Goal: Information Seeking & Learning: Learn about a topic

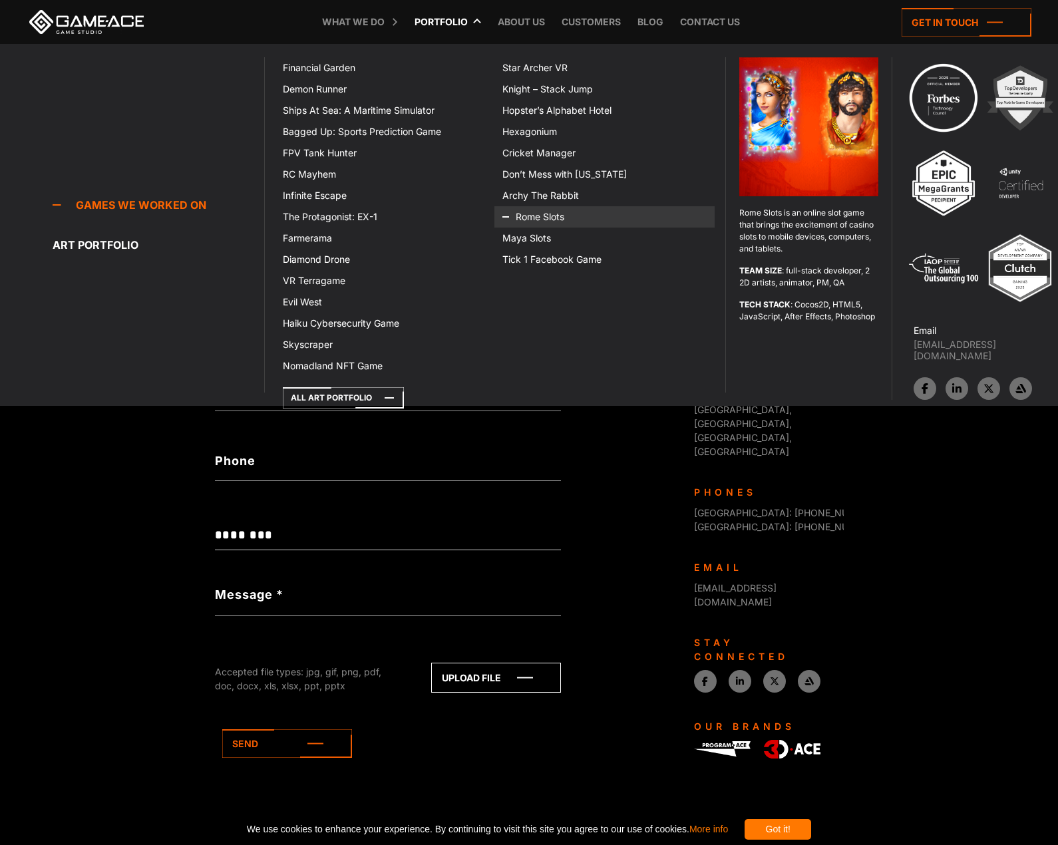
click at [535, 225] on link "Rome Slots" at bounding box center [605, 216] width 220 height 21
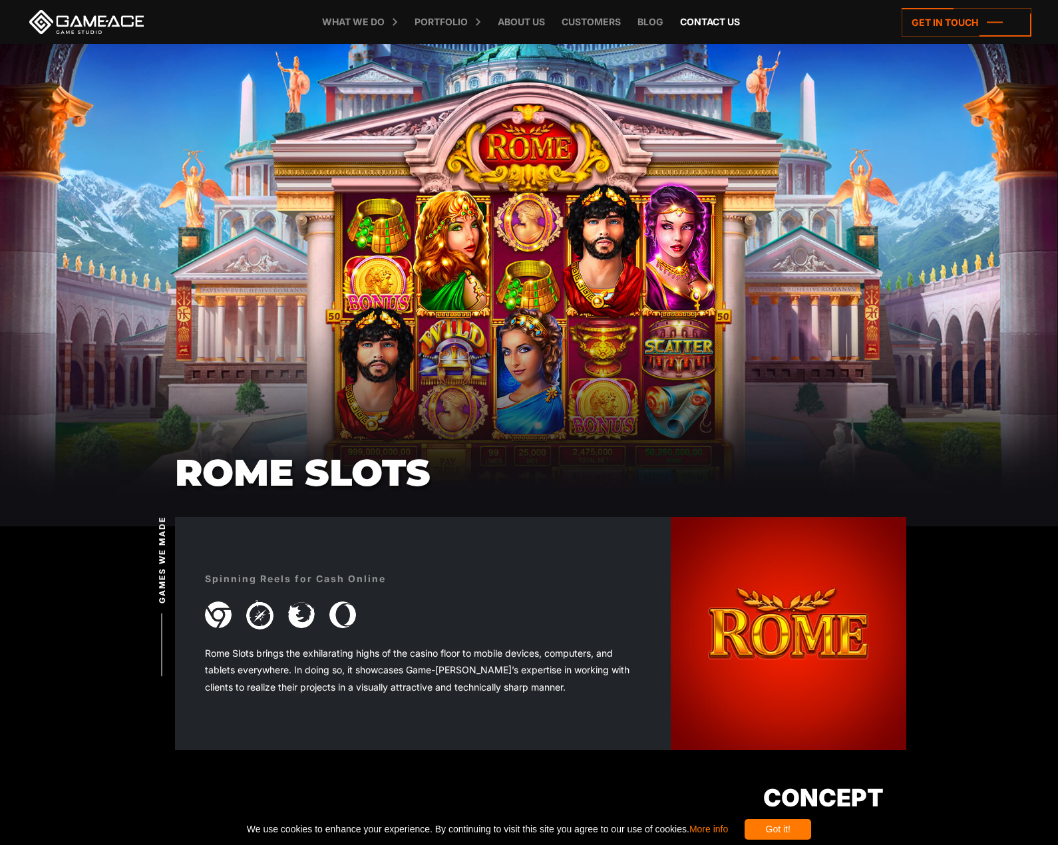
click at [713, 26] on link "Contact us" at bounding box center [710, 22] width 73 height 44
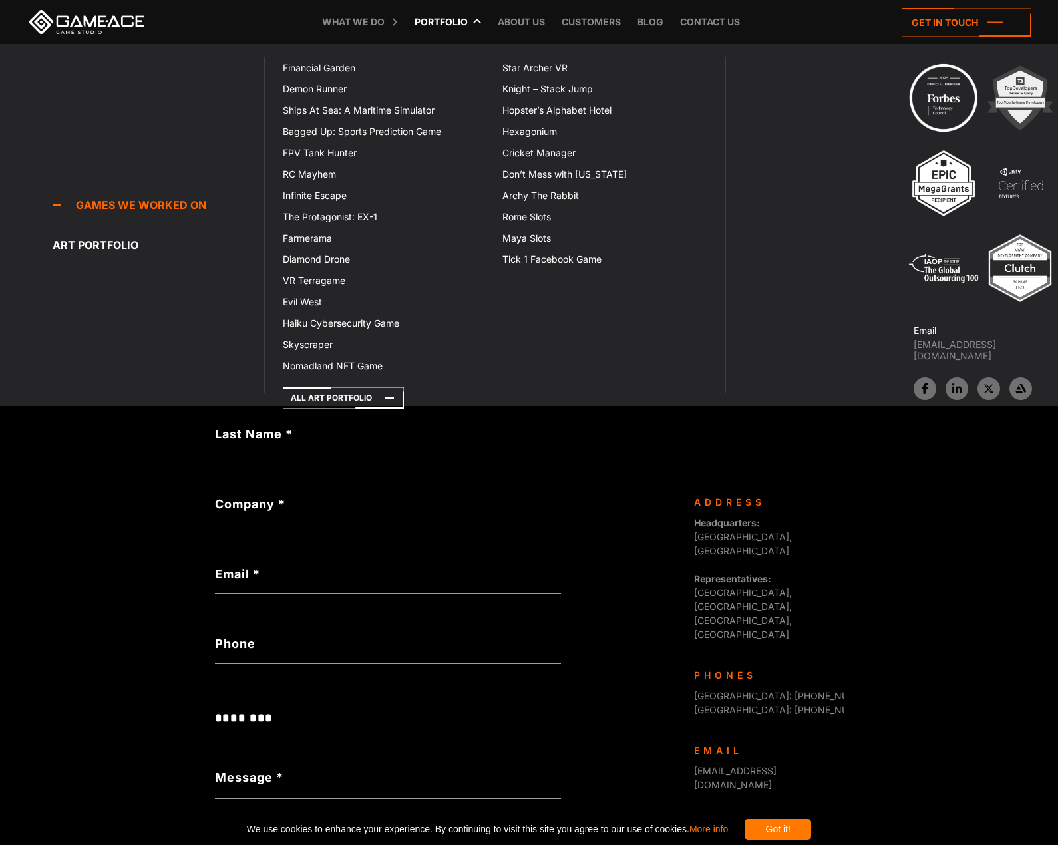
click at [464, 23] on link "Portfolio" at bounding box center [441, 22] width 67 height 44
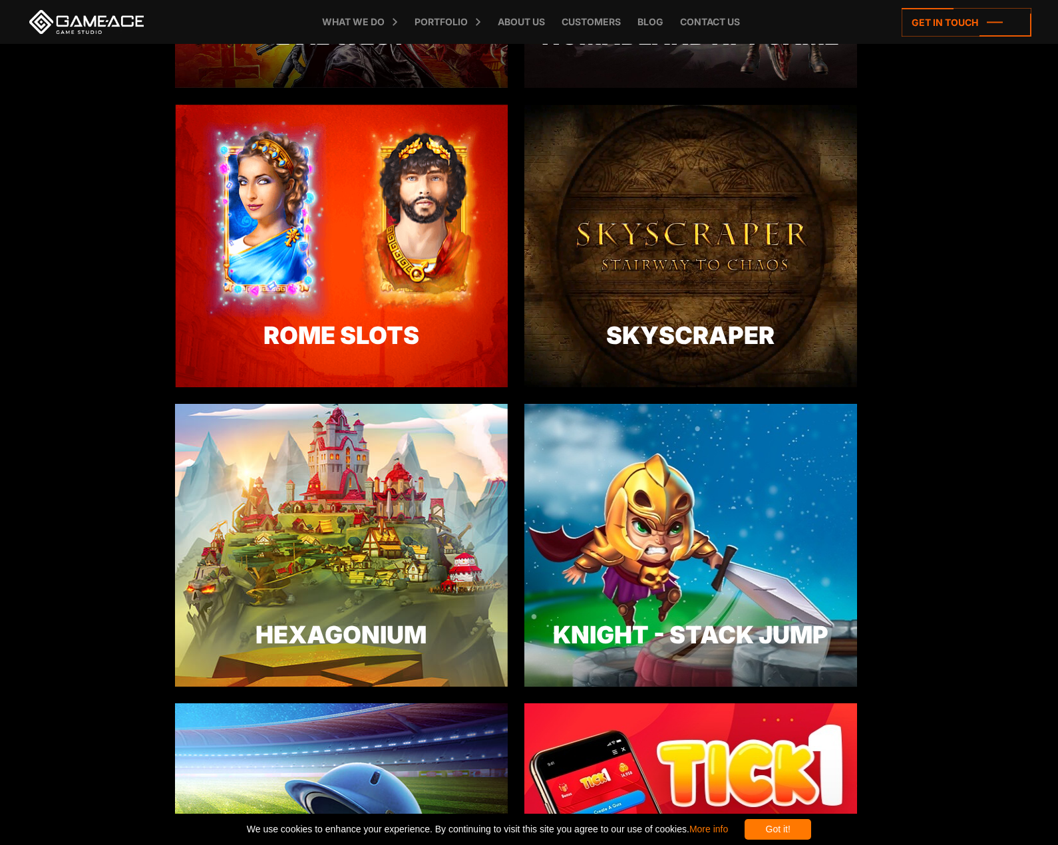
scroll to position [2459, 0]
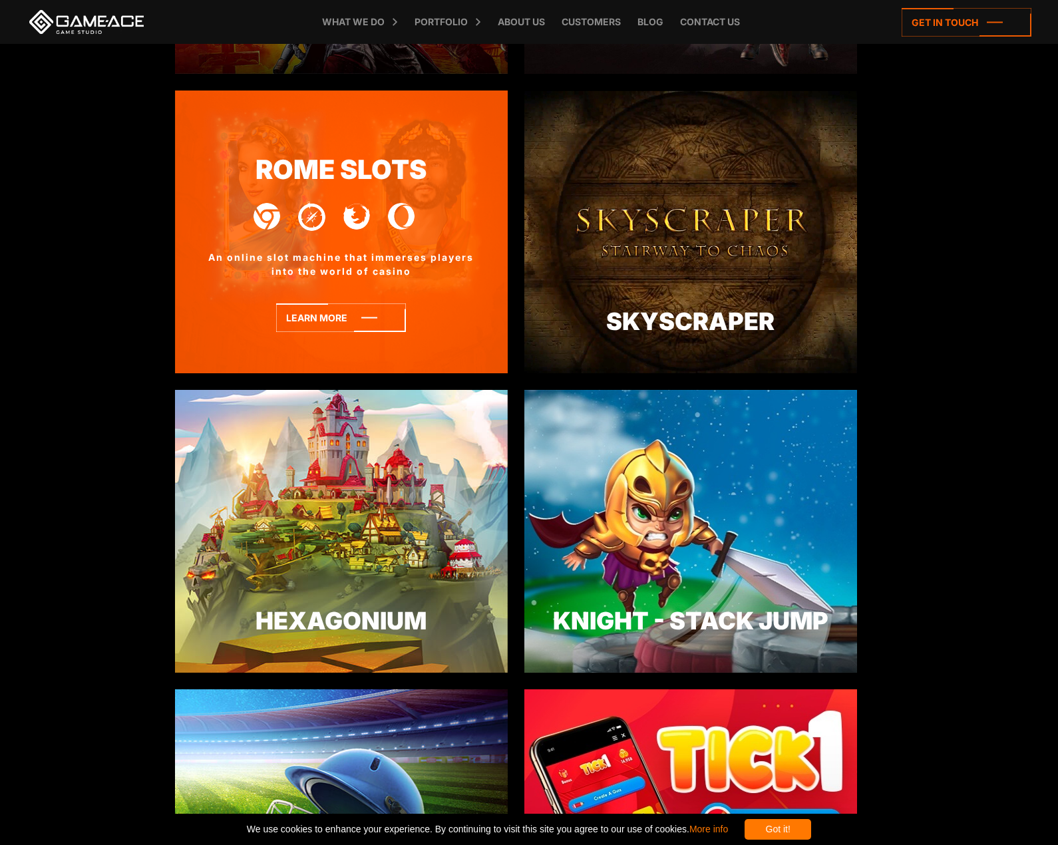
click at [327, 274] on div "An online slot machine that immerses players into the world of casino" at bounding box center [341, 264] width 333 height 28
click at [383, 294] on div "Rome Slots An online slot machine that immerses players into the world of casino" at bounding box center [341, 232] width 333 height 283
click at [373, 333] on div "Rome Slots An online slot machine that immerses players into the world of casino" at bounding box center [341, 232] width 333 height 283
click at [359, 318] on icon at bounding box center [341, 318] width 130 height 29
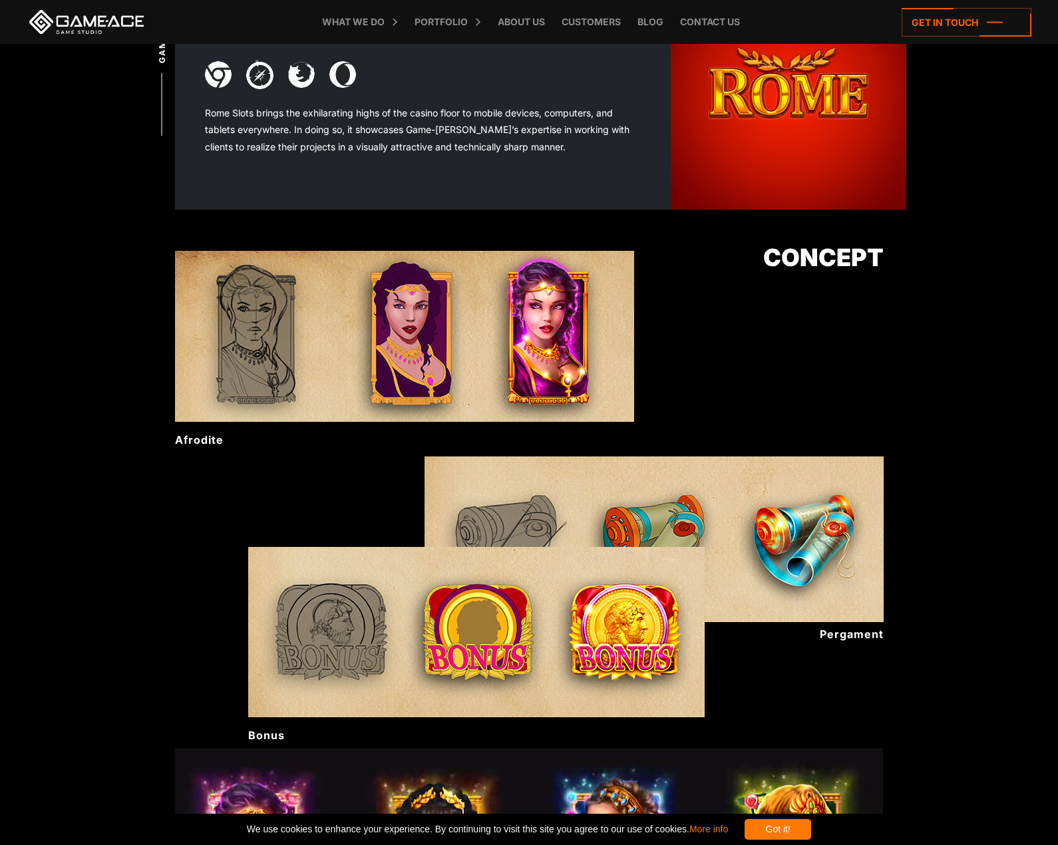
scroll to position [399, 0]
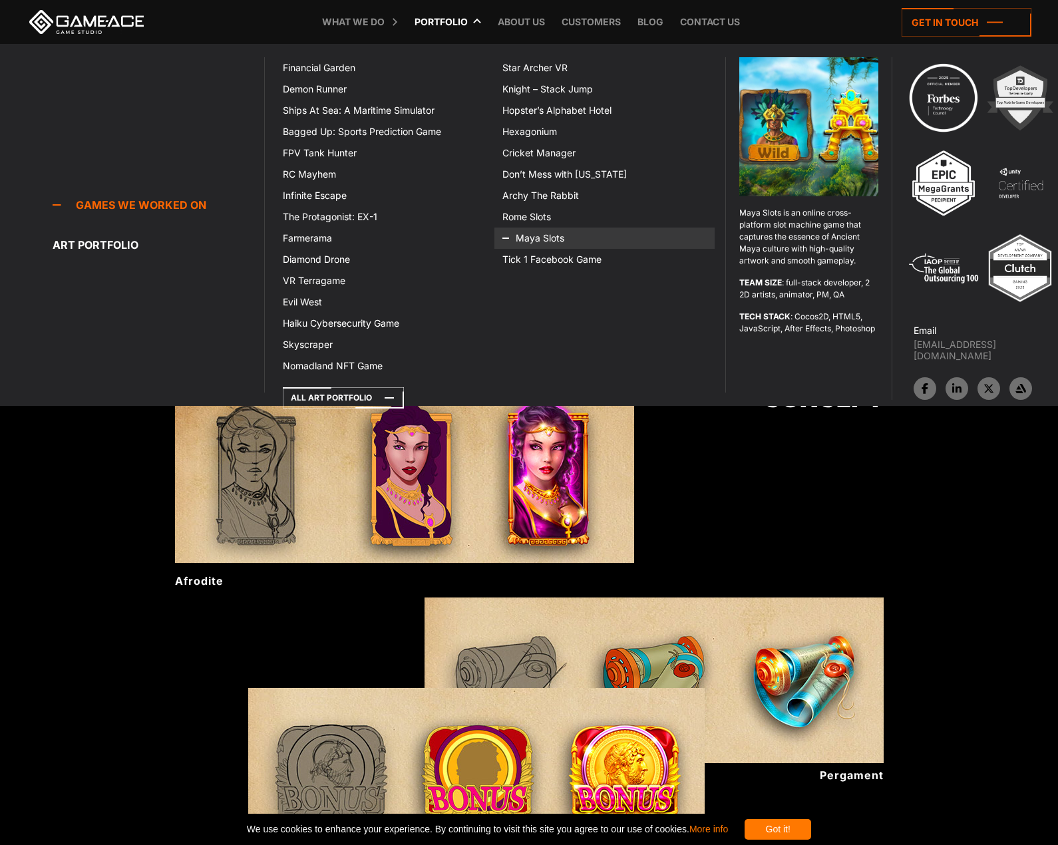
click at [539, 233] on link "Maya Slots" at bounding box center [605, 238] width 220 height 21
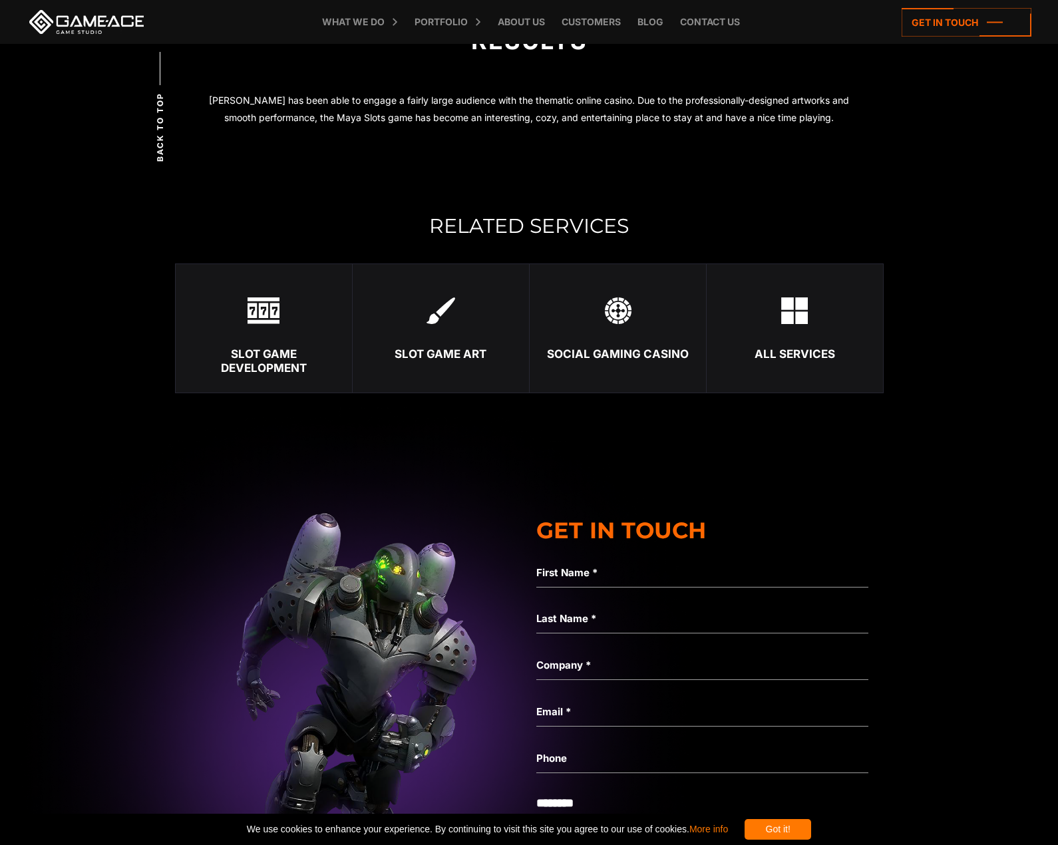
scroll to position [2729, 0]
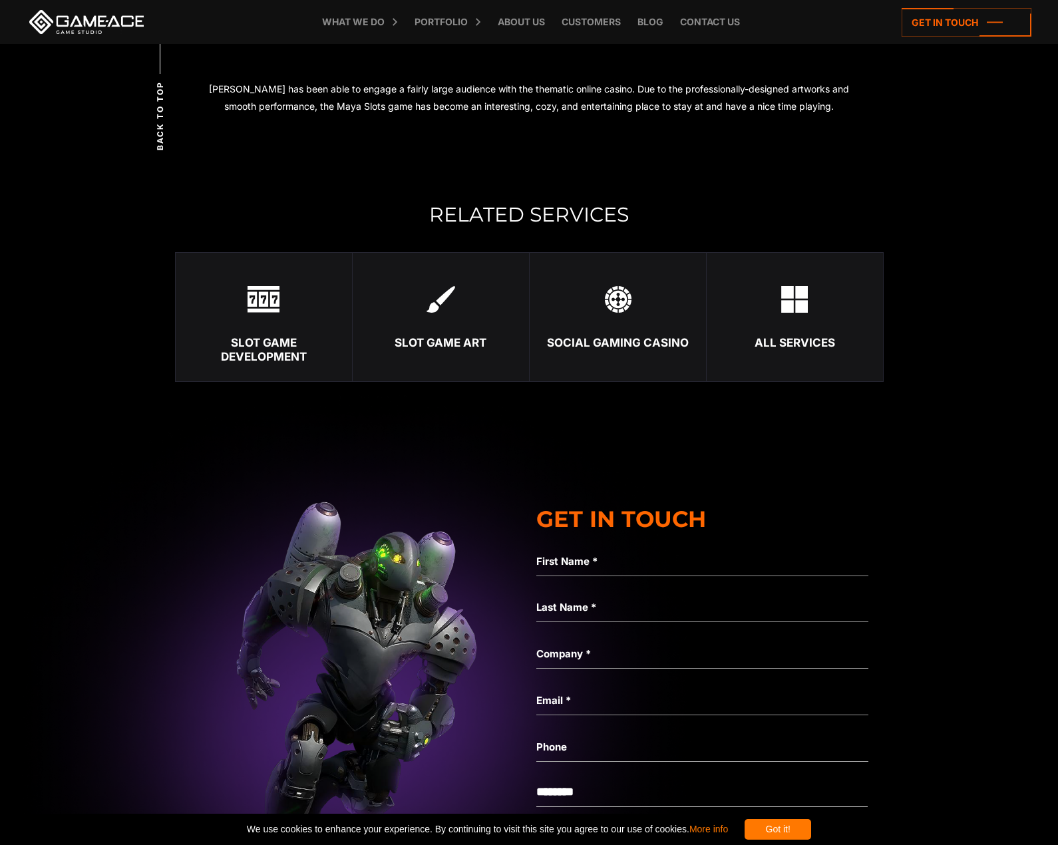
click at [265, 321] on link "Slot Game Development" at bounding box center [263, 317] width 177 height 130
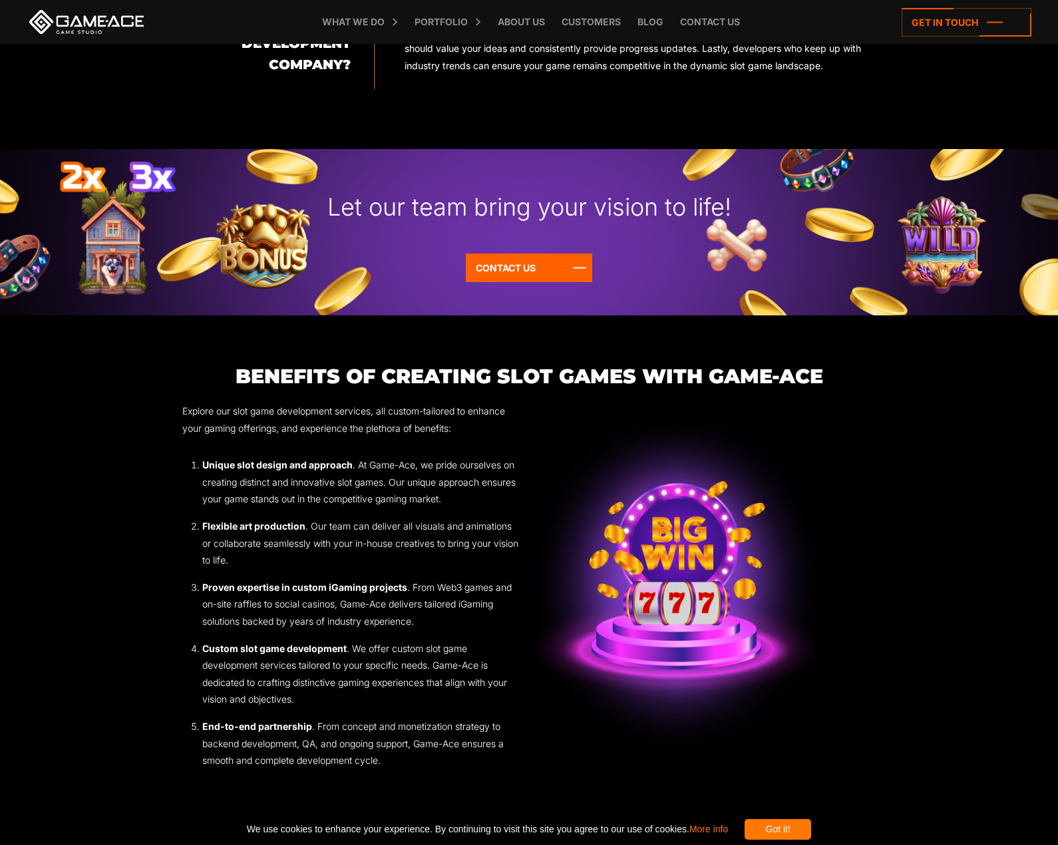
scroll to position [2063, 0]
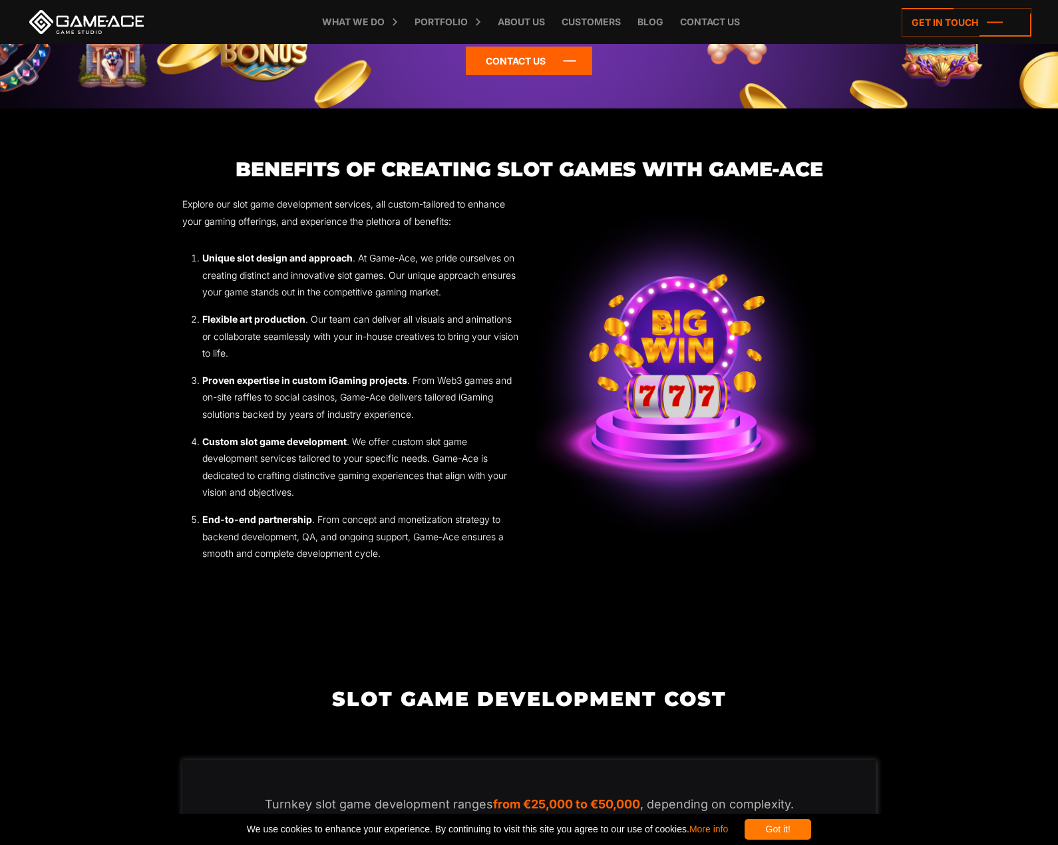
click at [552, 75] on icon at bounding box center [529, 61] width 126 height 29
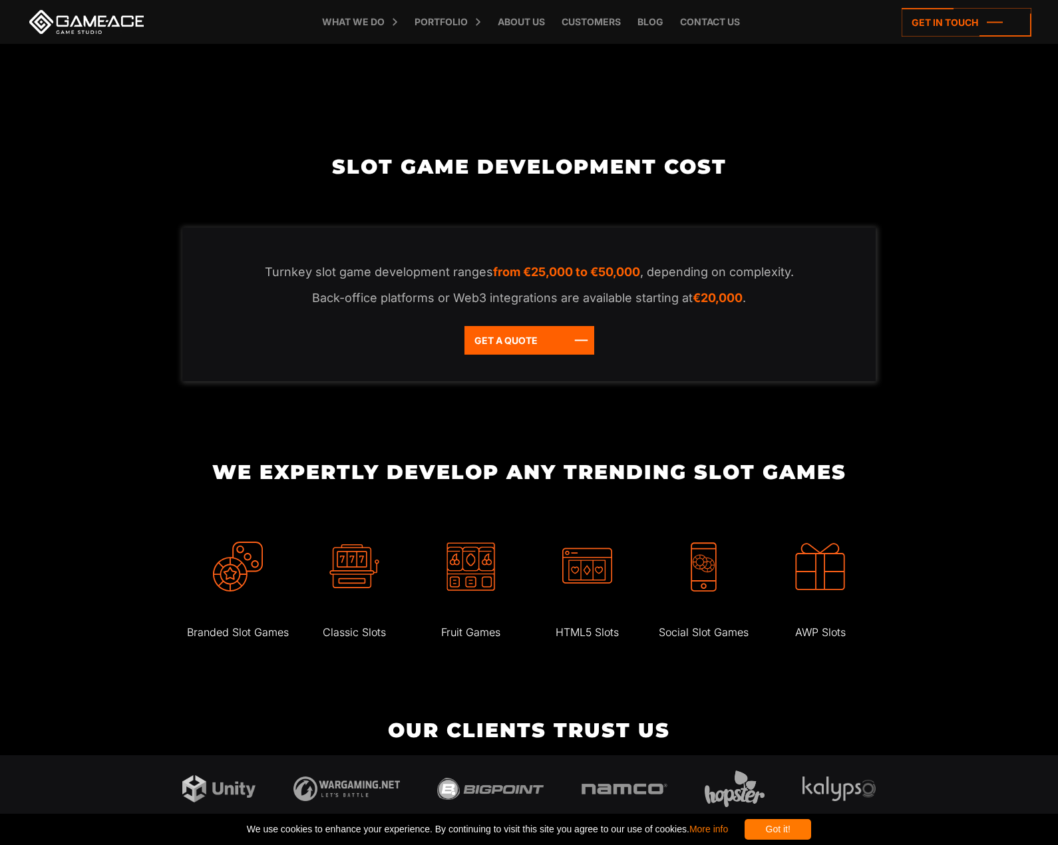
click at [489, 483] on h2 "We Expertly Develop Any Trending Slot Games" at bounding box center [529, 472] width 709 height 22
click at [486, 483] on h2 "We Expertly Develop Any Trending Slot Games" at bounding box center [529, 472] width 709 height 22
click at [485, 483] on h2 "We Expertly Develop Any Trending Slot Games" at bounding box center [529, 472] width 709 height 22
click at [487, 483] on h2 "We Expertly Develop Any Trending Slot Games" at bounding box center [529, 472] width 709 height 22
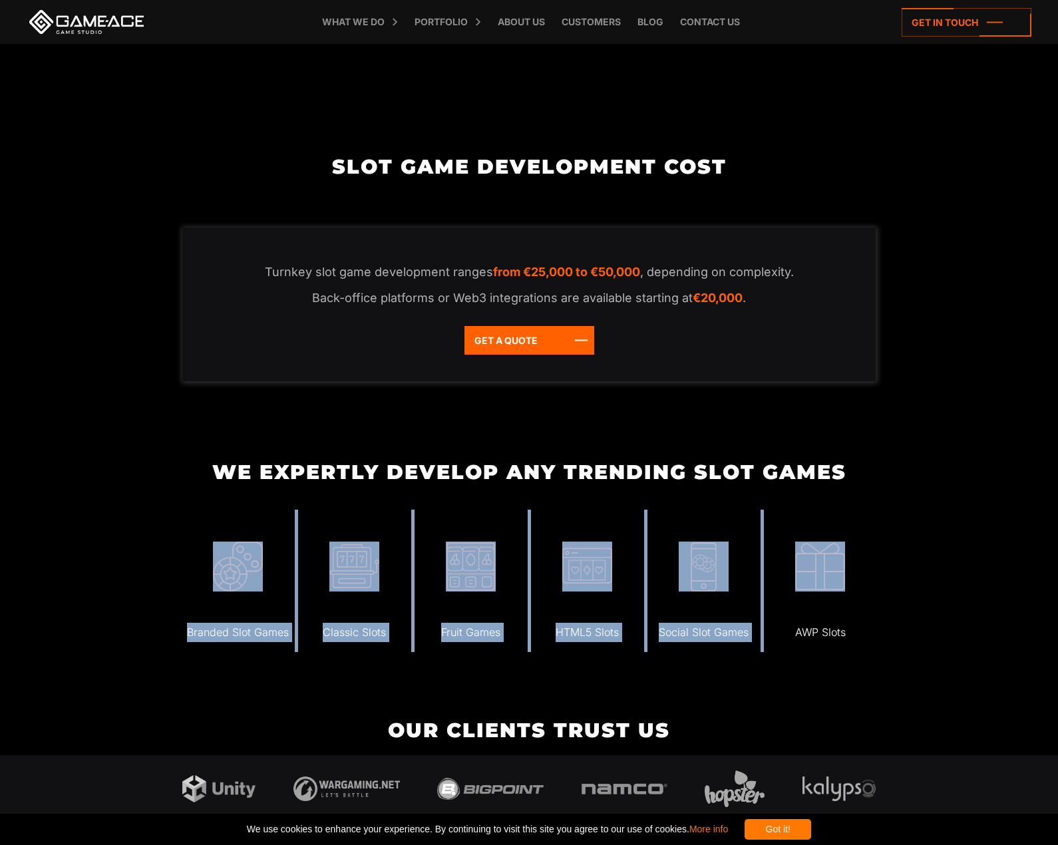
drag, startPoint x: 763, startPoint y: 654, endPoint x: 128, endPoint y: 640, distance: 635.8
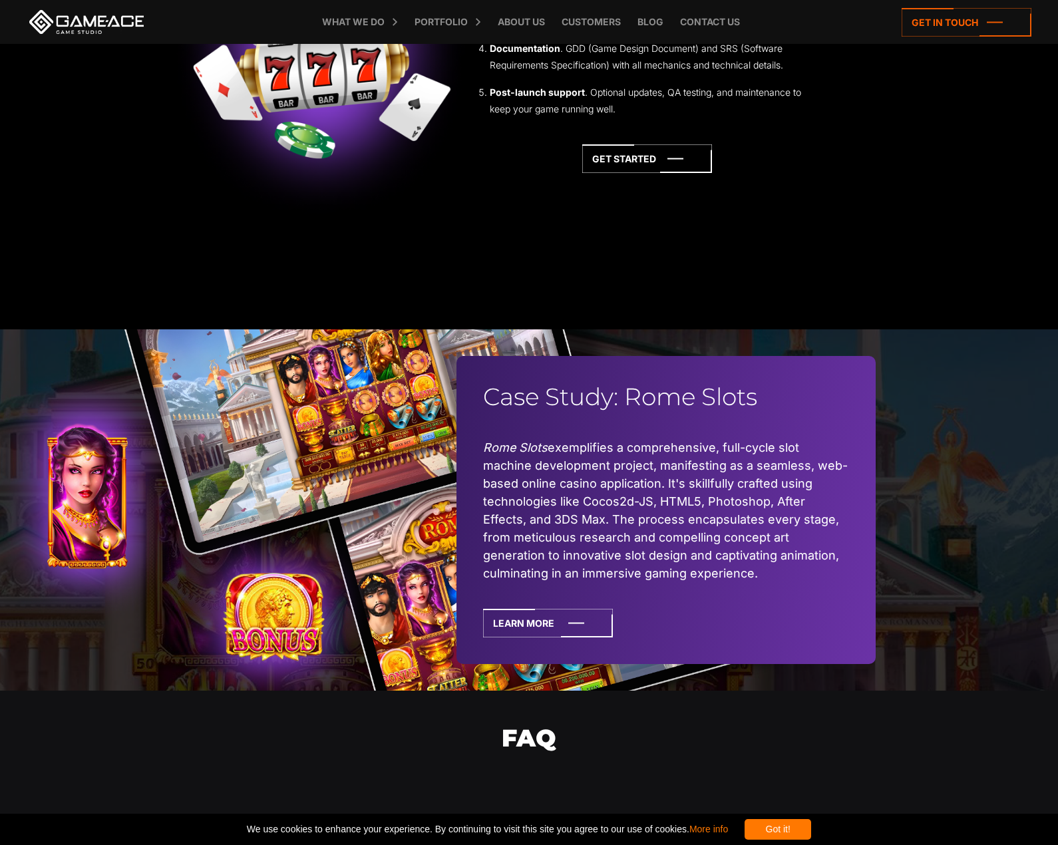
scroll to position [4393, 0]
